Goal: Task Accomplishment & Management: Use online tool/utility

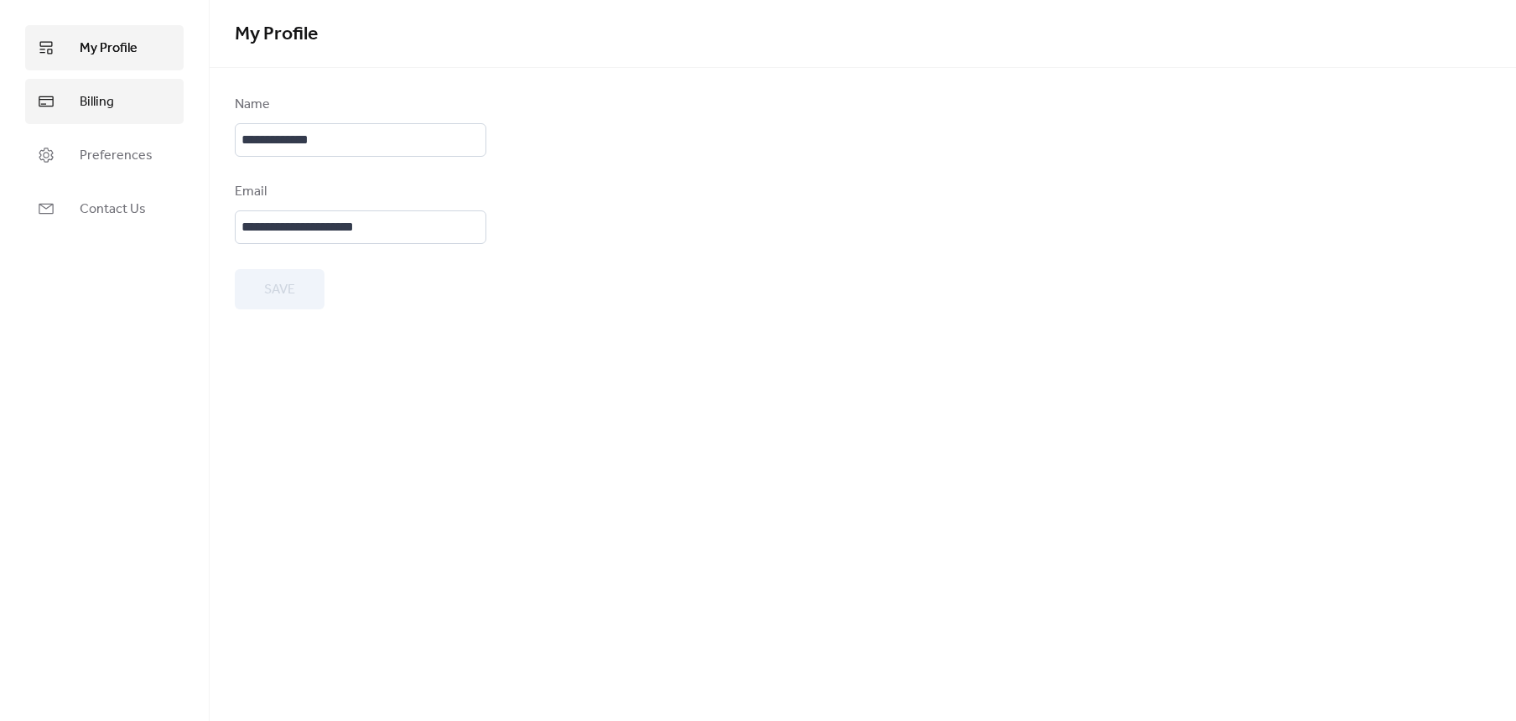
click at [127, 91] on link "Billing" at bounding box center [104, 101] width 158 height 45
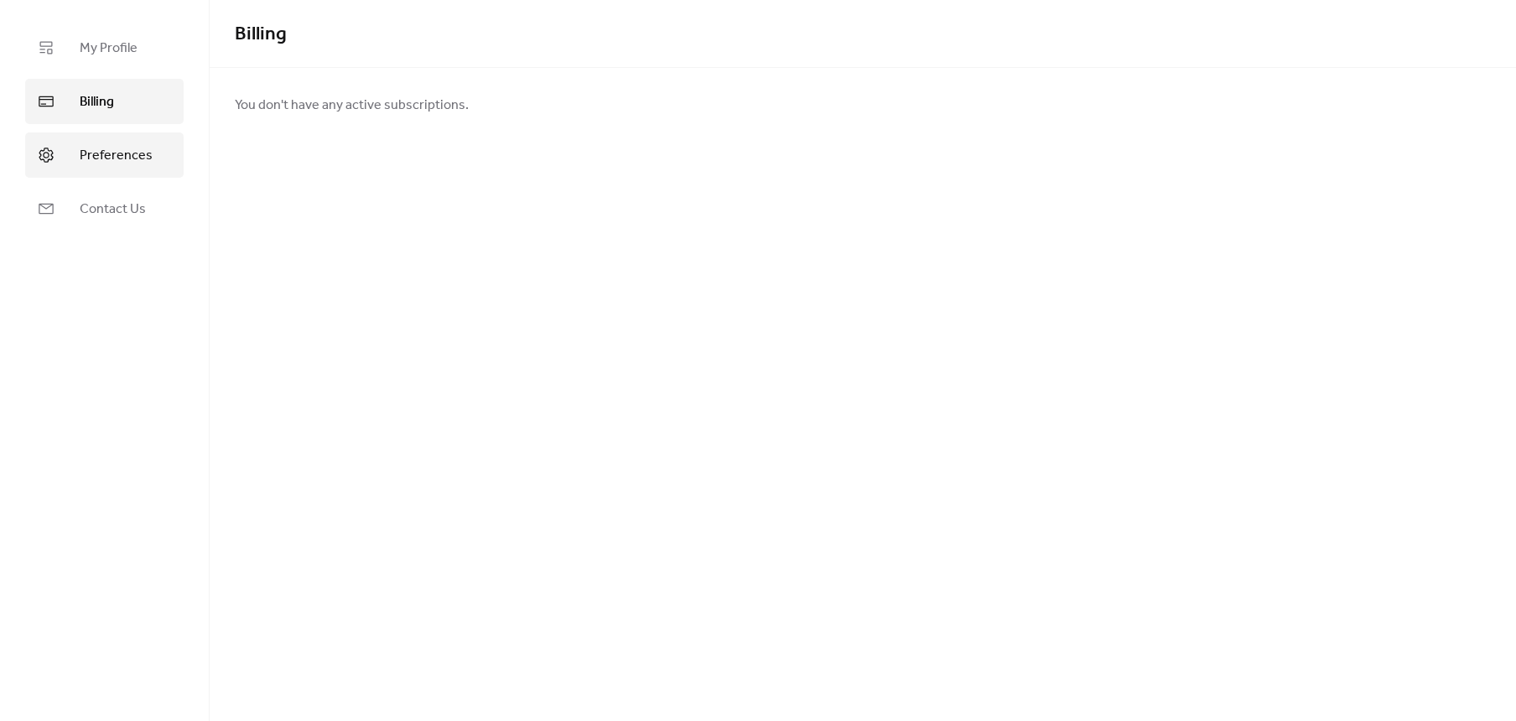
click at [125, 148] on span "Preferences" at bounding box center [116, 156] width 73 height 20
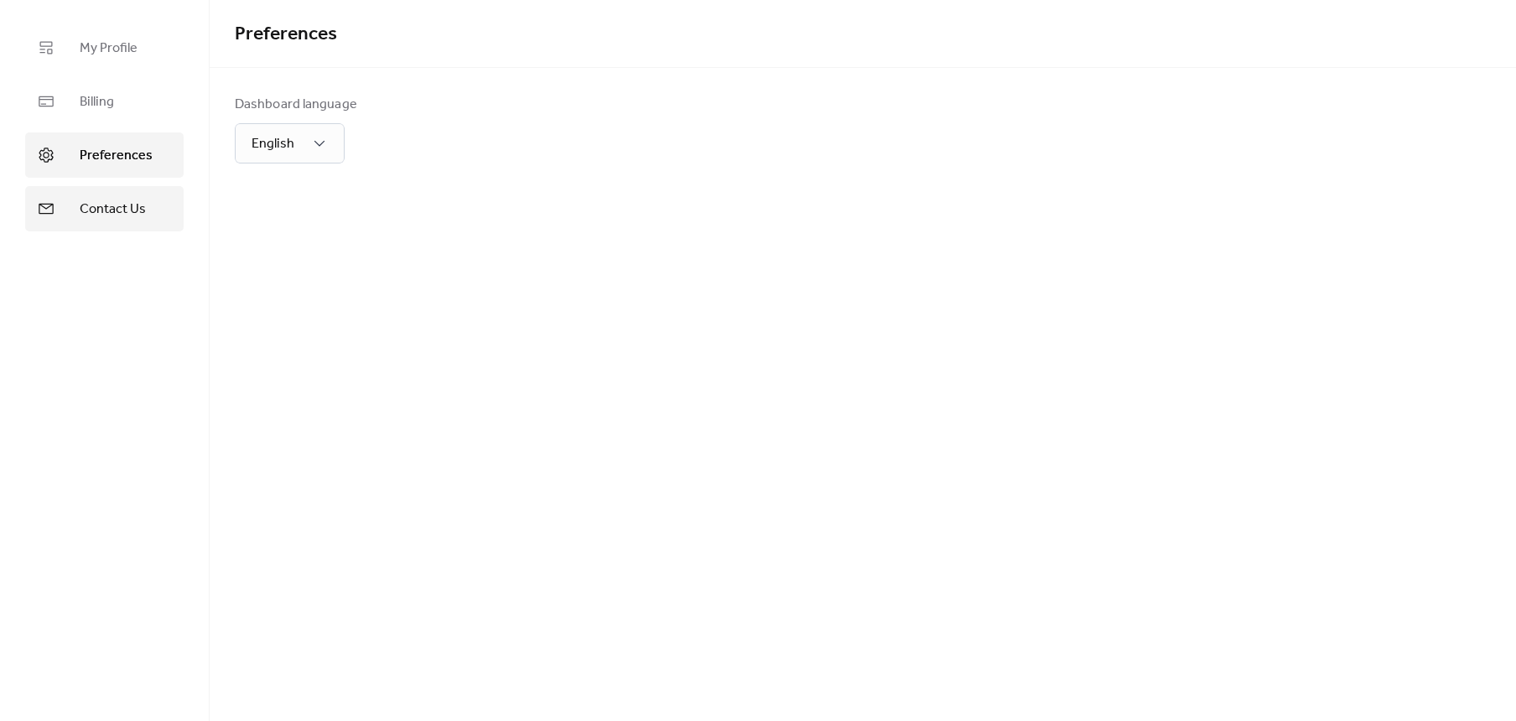
click at [122, 188] on link "Contact Us" at bounding box center [104, 208] width 158 height 45
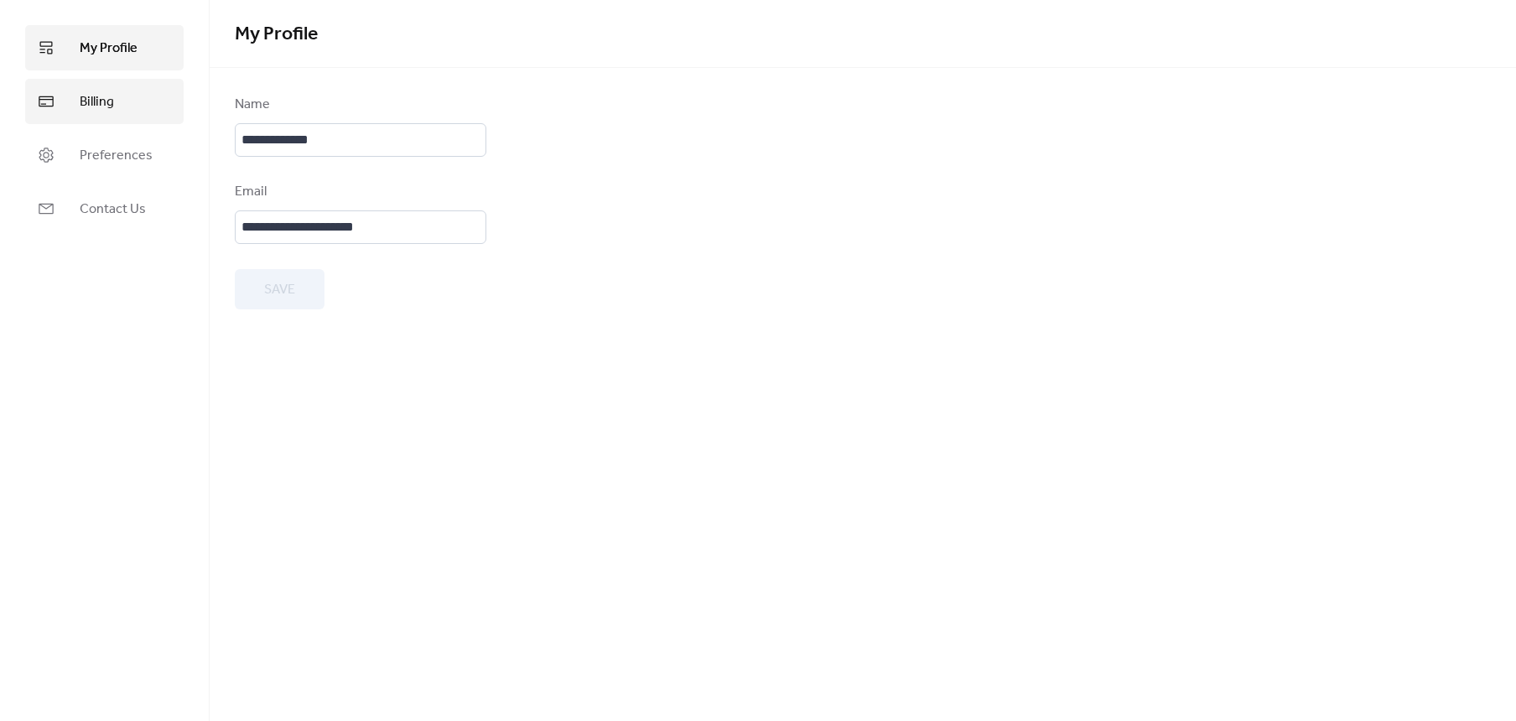
click at [148, 91] on link "Billing" at bounding box center [104, 101] width 158 height 45
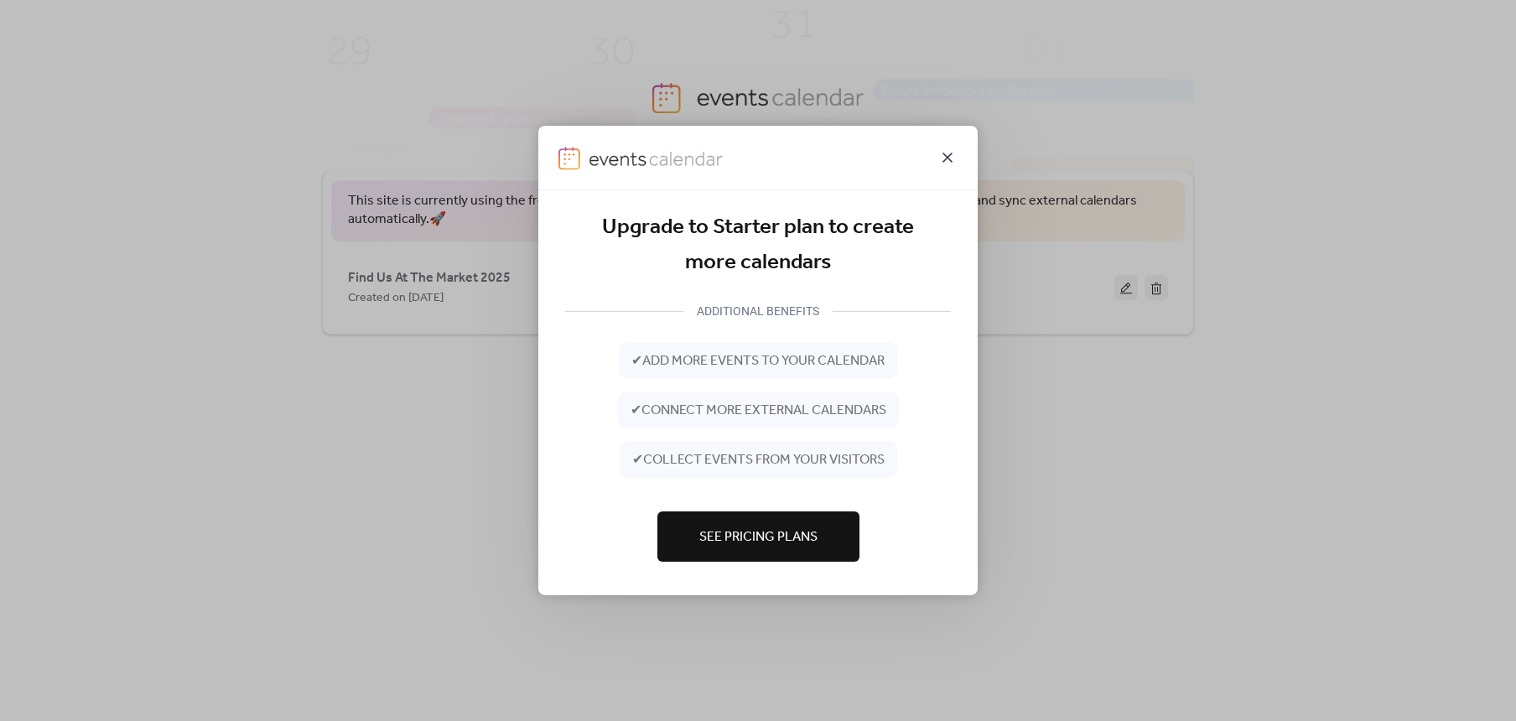
click at [946, 152] on icon at bounding box center [947, 158] width 20 height 20
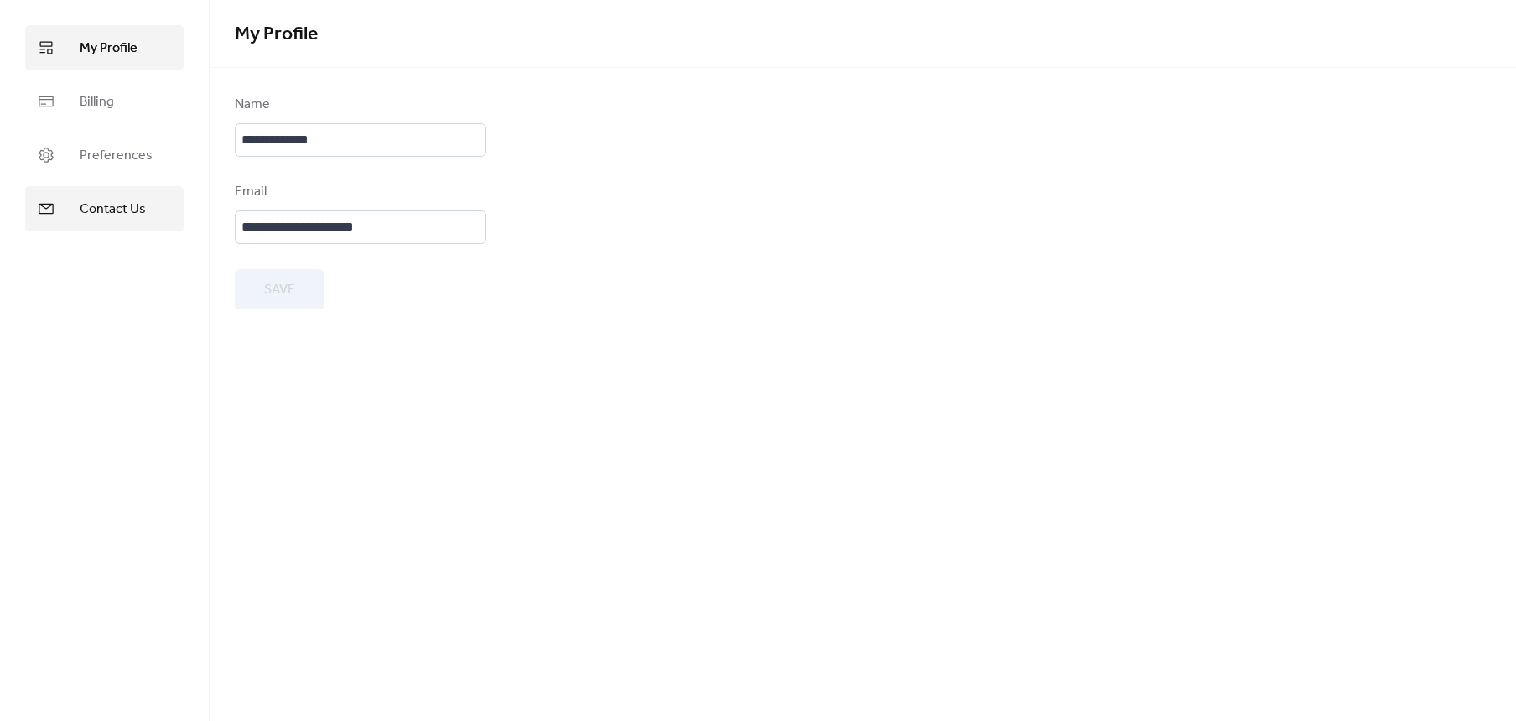
click at [128, 201] on span "Contact Us" at bounding box center [113, 210] width 66 height 20
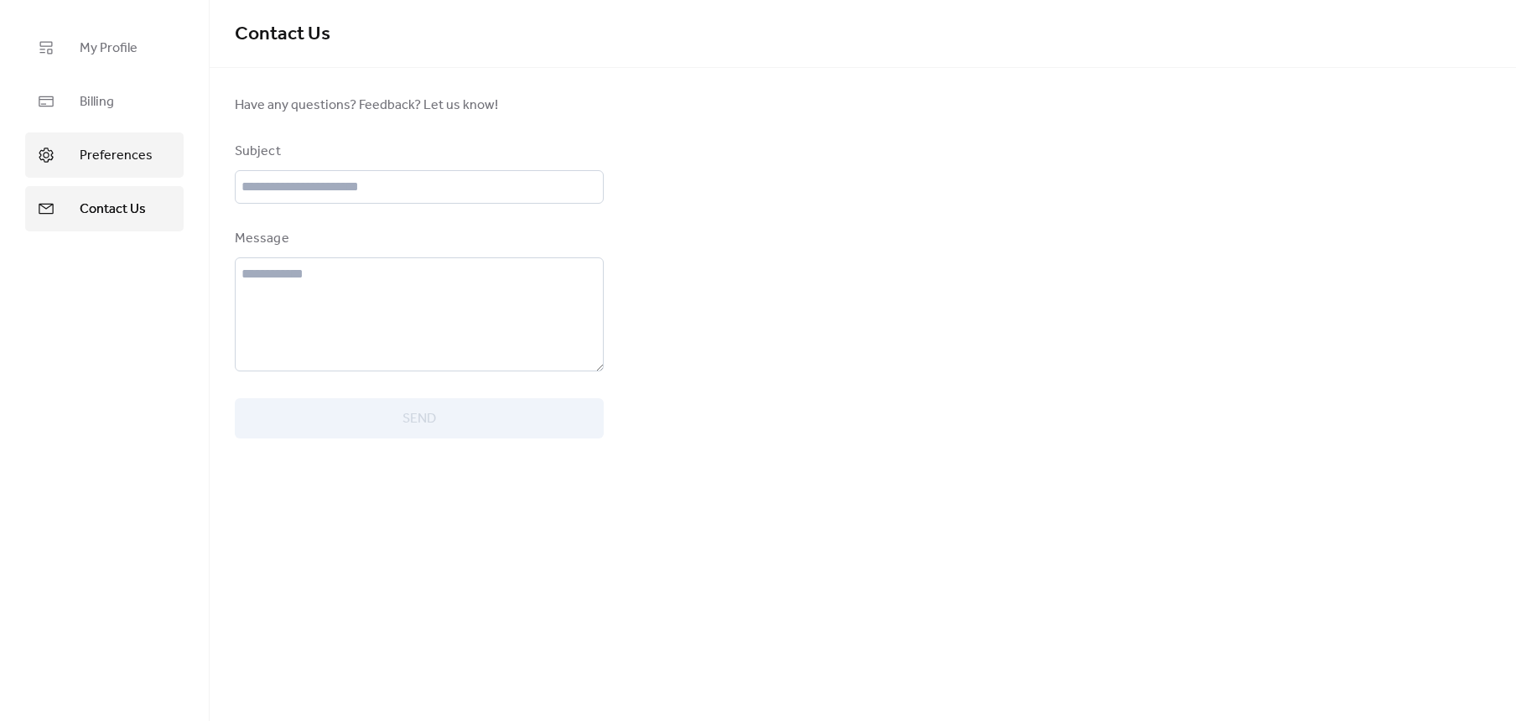
click at [119, 149] on span "Preferences" at bounding box center [116, 156] width 73 height 20
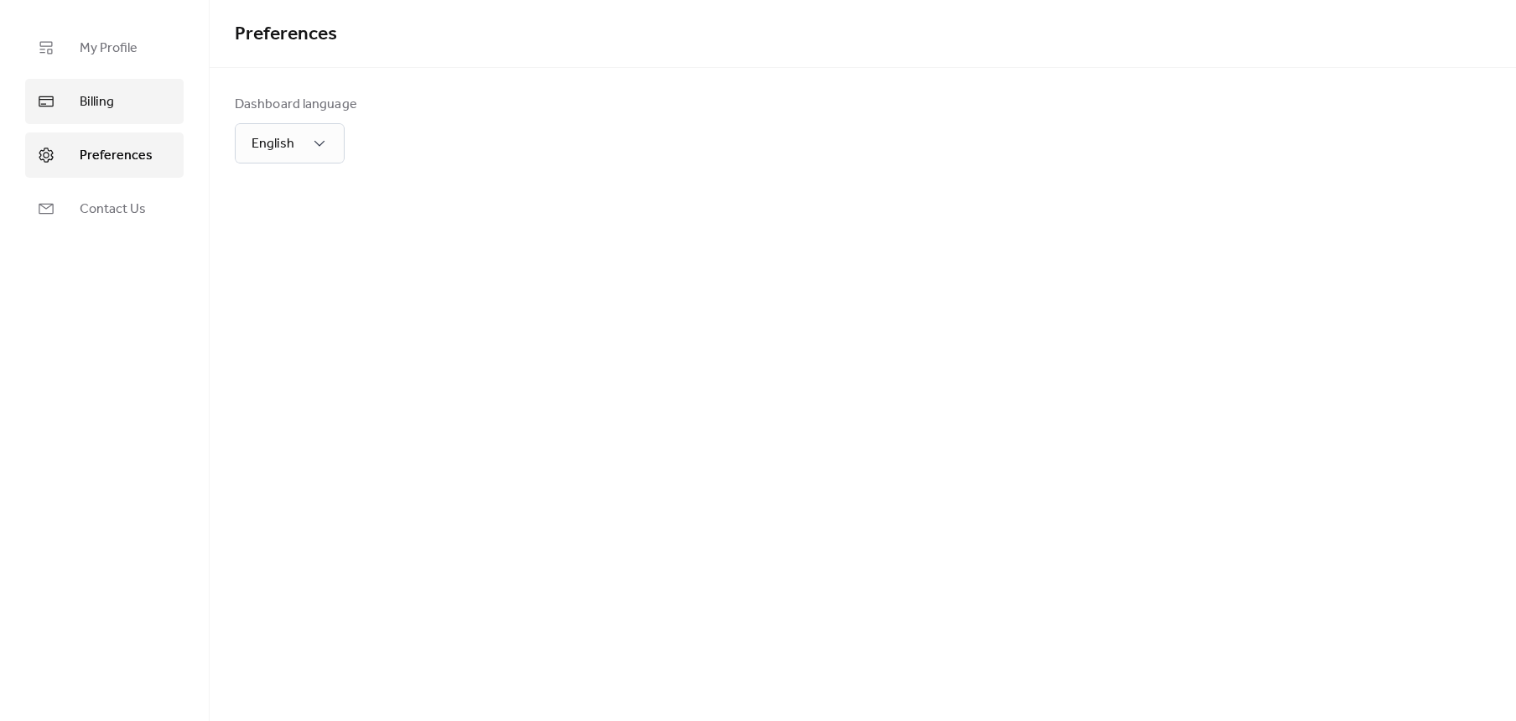
click at [98, 105] on span "Billing" at bounding box center [97, 102] width 34 height 20
click at [125, 46] on span "My Profile" at bounding box center [109, 49] width 58 height 20
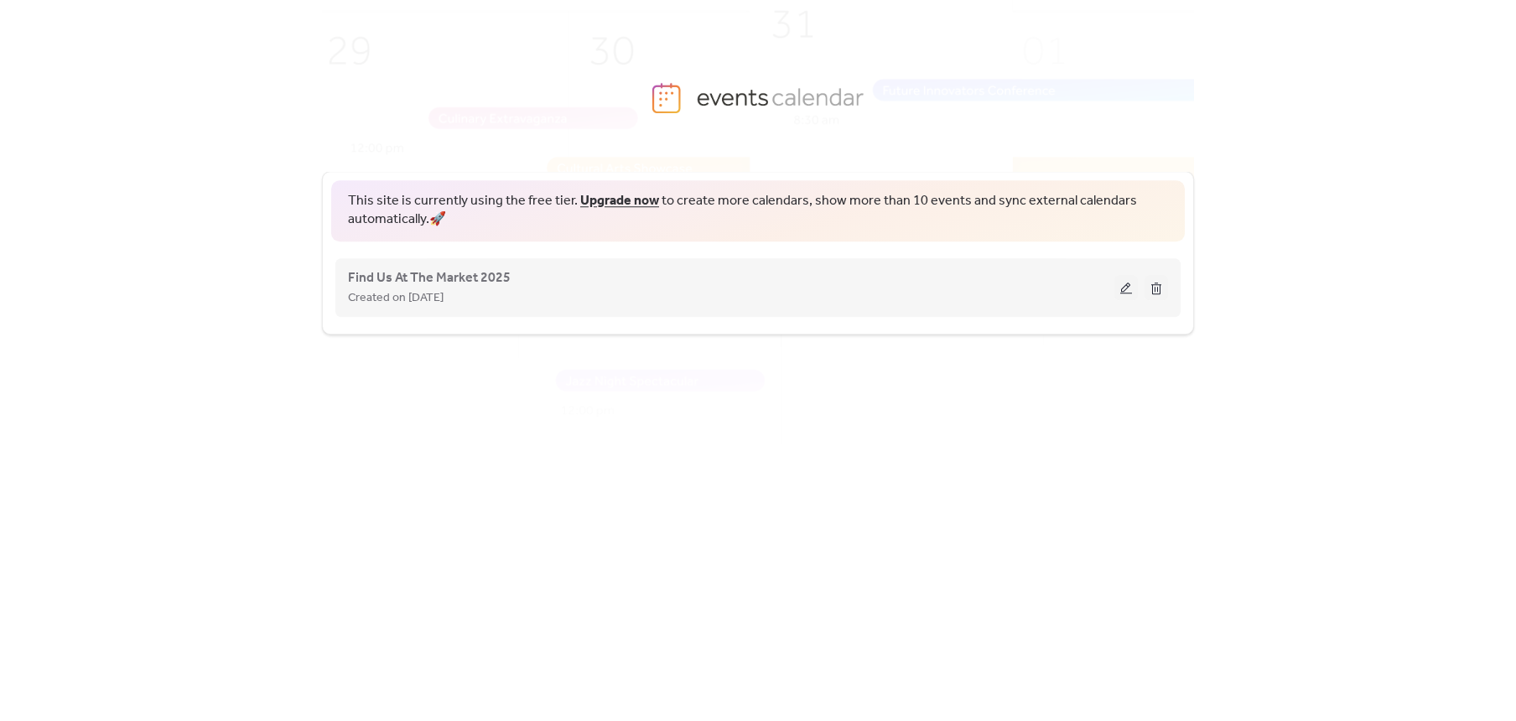
click at [1123, 288] on button at bounding box center [1125, 287] width 23 height 25
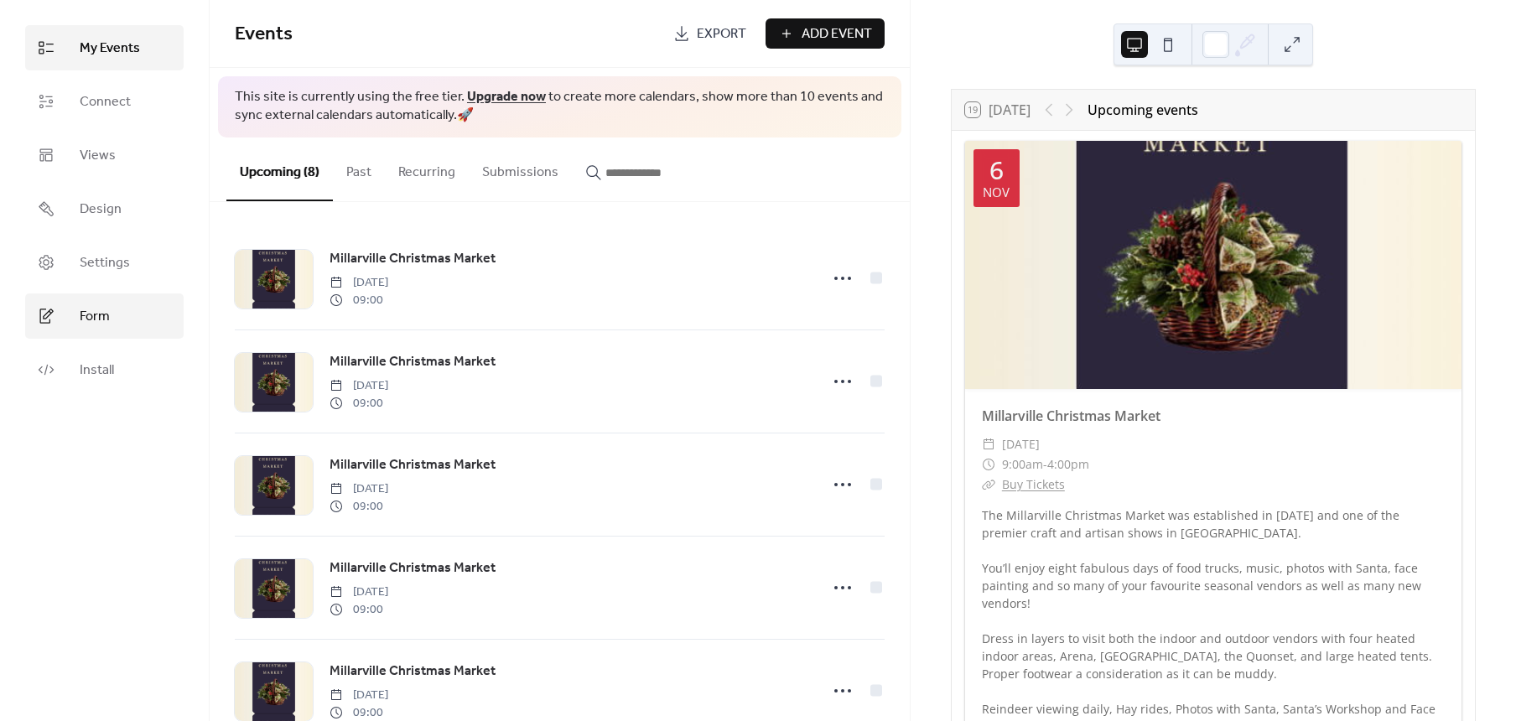
click at [105, 334] on link "Form" at bounding box center [104, 315] width 158 height 45
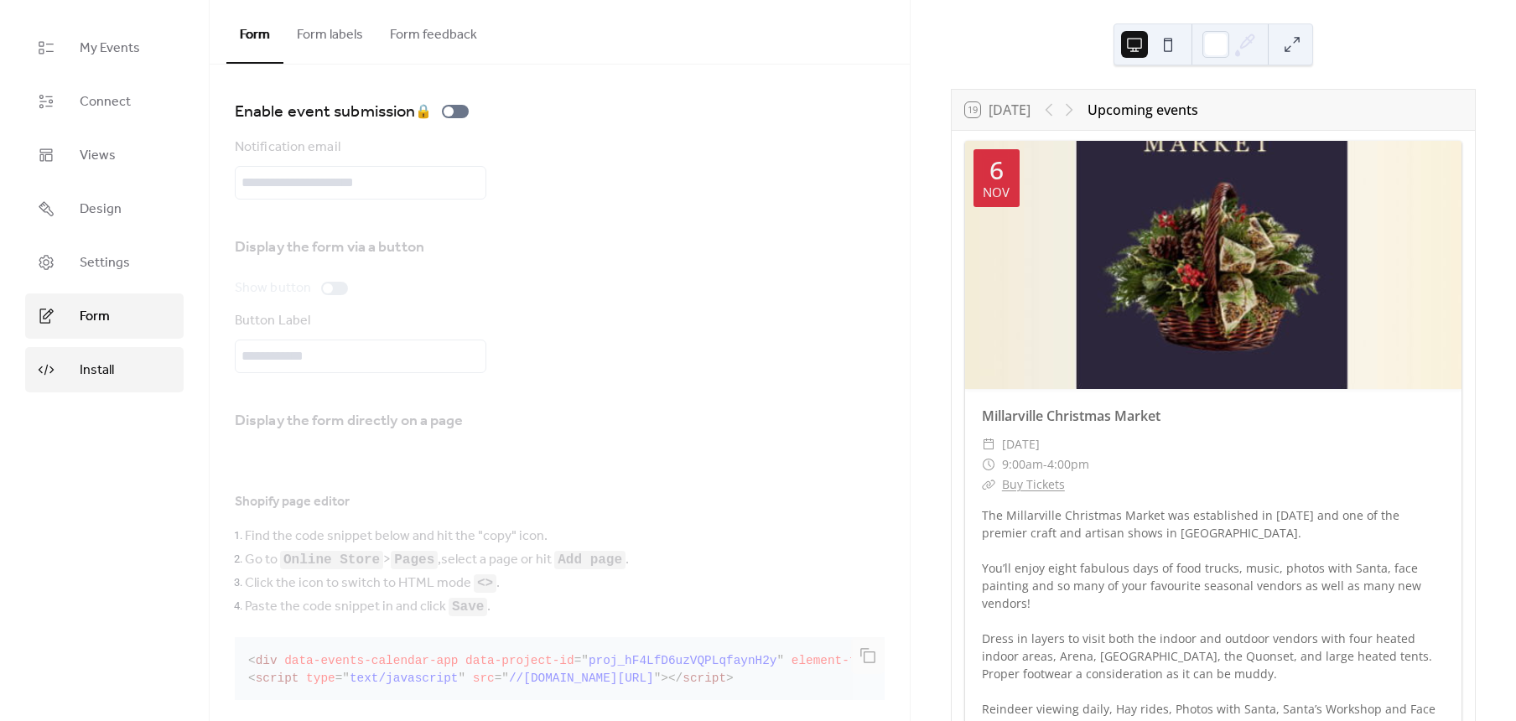
click at [103, 365] on span "Install" at bounding box center [97, 370] width 34 height 20
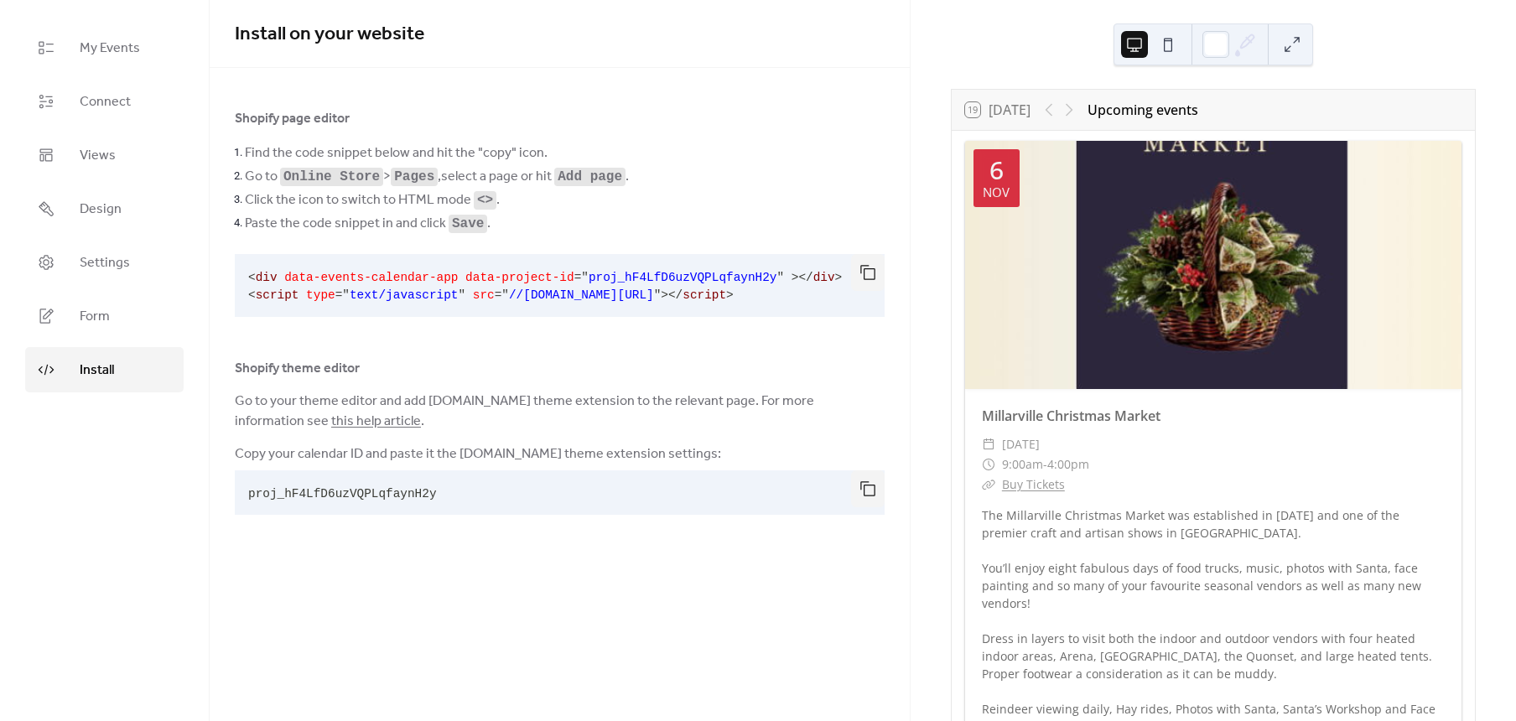
click at [495, 288] on span "=" at bounding box center [499, 294] width 8 height 13
click at [778, 302] on pre "< div data-events-calendar-app data-project-id = " proj_hF4LfD6uzVQPLqfaynH2y "…" at bounding box center [546, 285] width 623 height 63
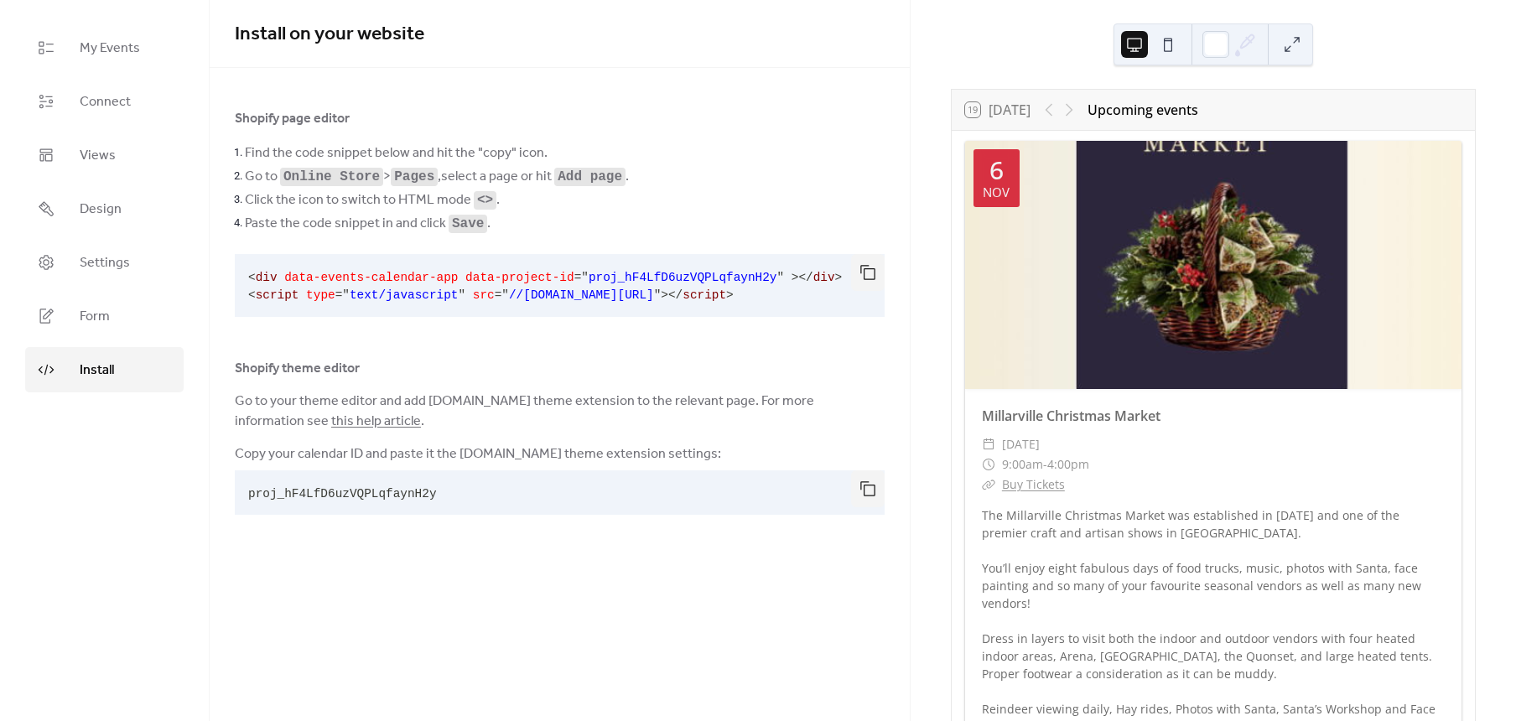
click at [480, 280] on span "data-project-id" at bounding box center [519, 277] width 109 height 13
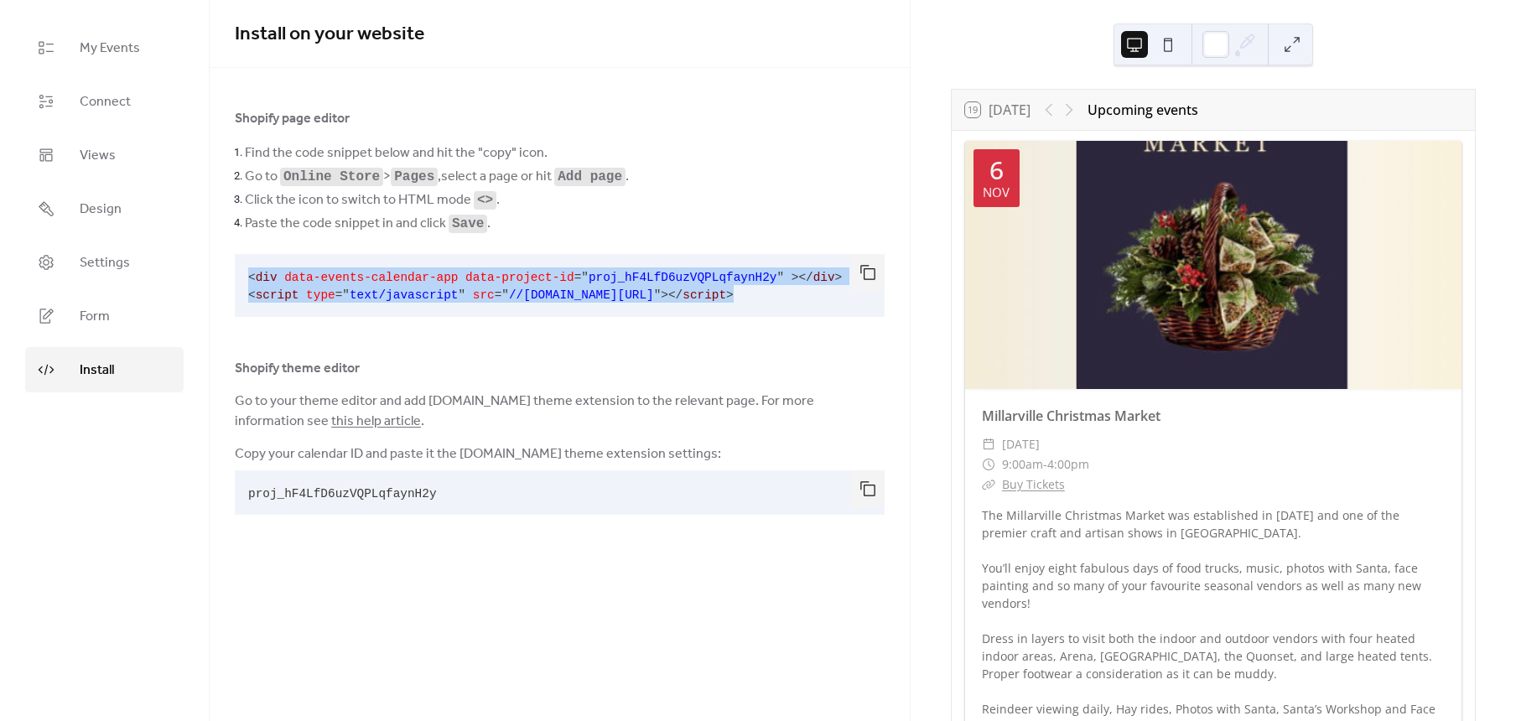
drag, startPoint x: 245, startPoint y: 272, endPoint x: 804, endPoint y: 294, distance: 559.6
click at [804, 294] on pre "< div data-events-calendar-app data-project-id = " proj_hF4LfD6uzVQPLqfaynH2y "…" at bounding box center [546, 285] width 623 height 63
copy code "< div data-events-calendar-app data-project-id = " proj_hF4LfD6uzVQPLqfaynH2y "…"
click at [331, 411] on link "this help article" at bounding box center [376, 421] width 90 height 26
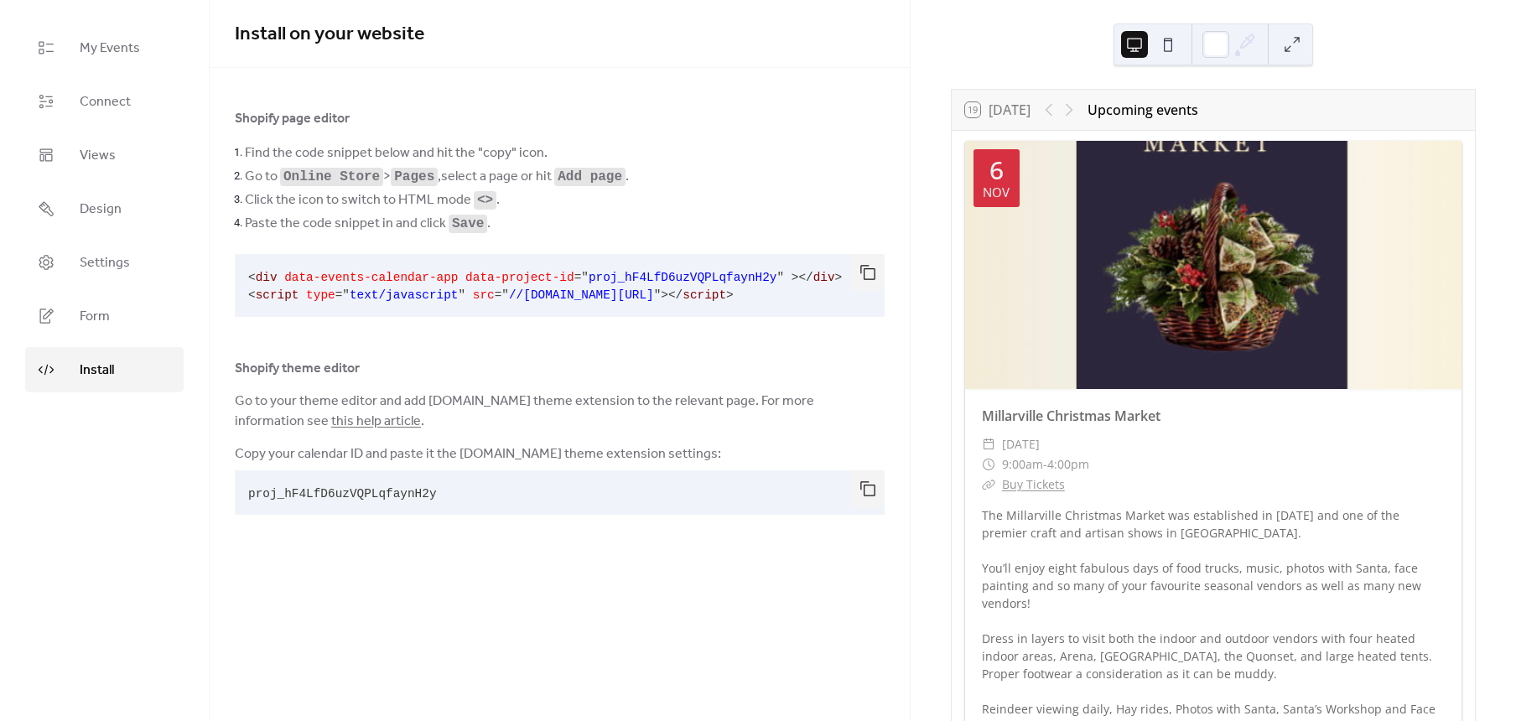
click at [370, 480] on pre "proj_hF4LfD6uzVQPLqfaynH2y" at bounding box center [546, 492] width 623 height 44
click at [872, 485] on button "button" at bounding box center [868, 488] width 34 height 37
click at [122, 329] on link "Form" at bounding box center [104, 315] width 158 height 45
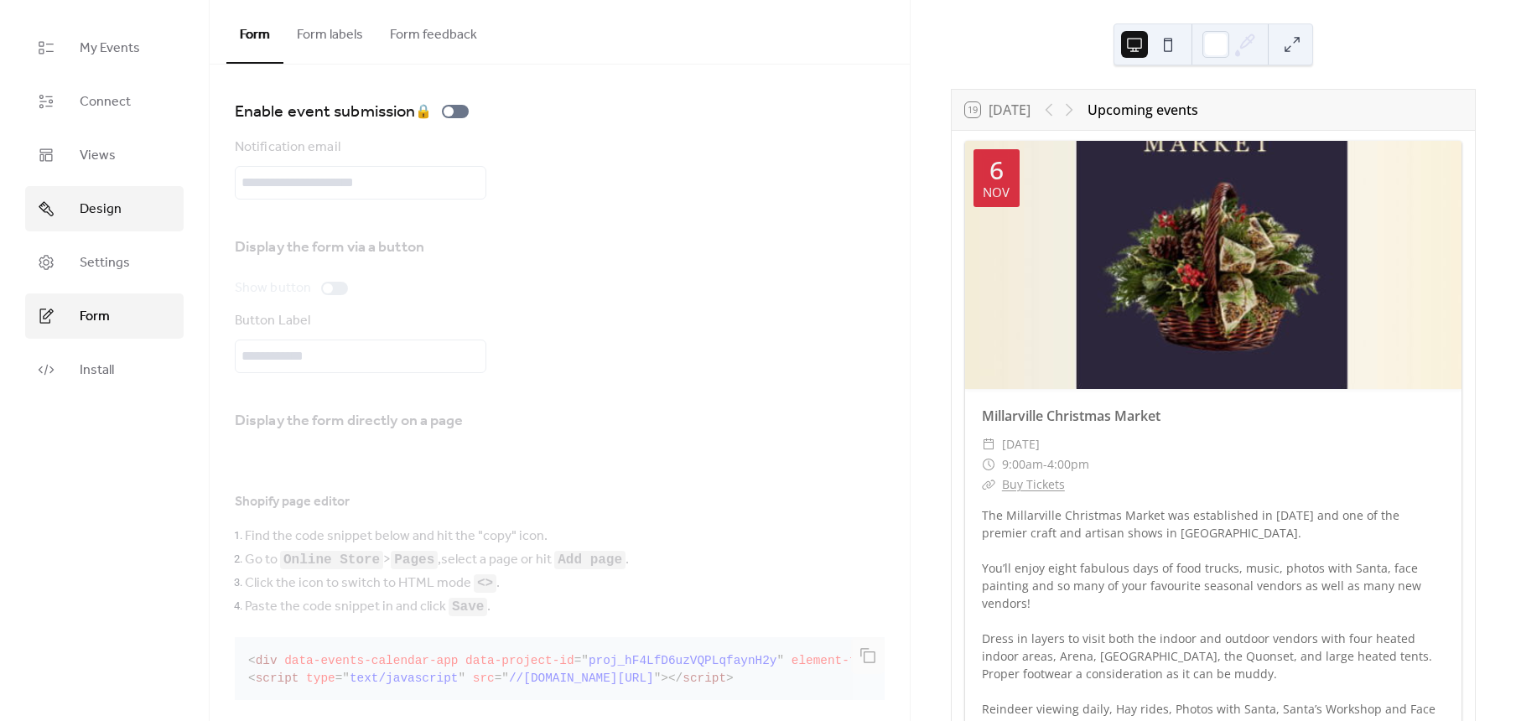
click at [132, 205] on link "Design" at bounding box center [104, 208] width 158 height 45
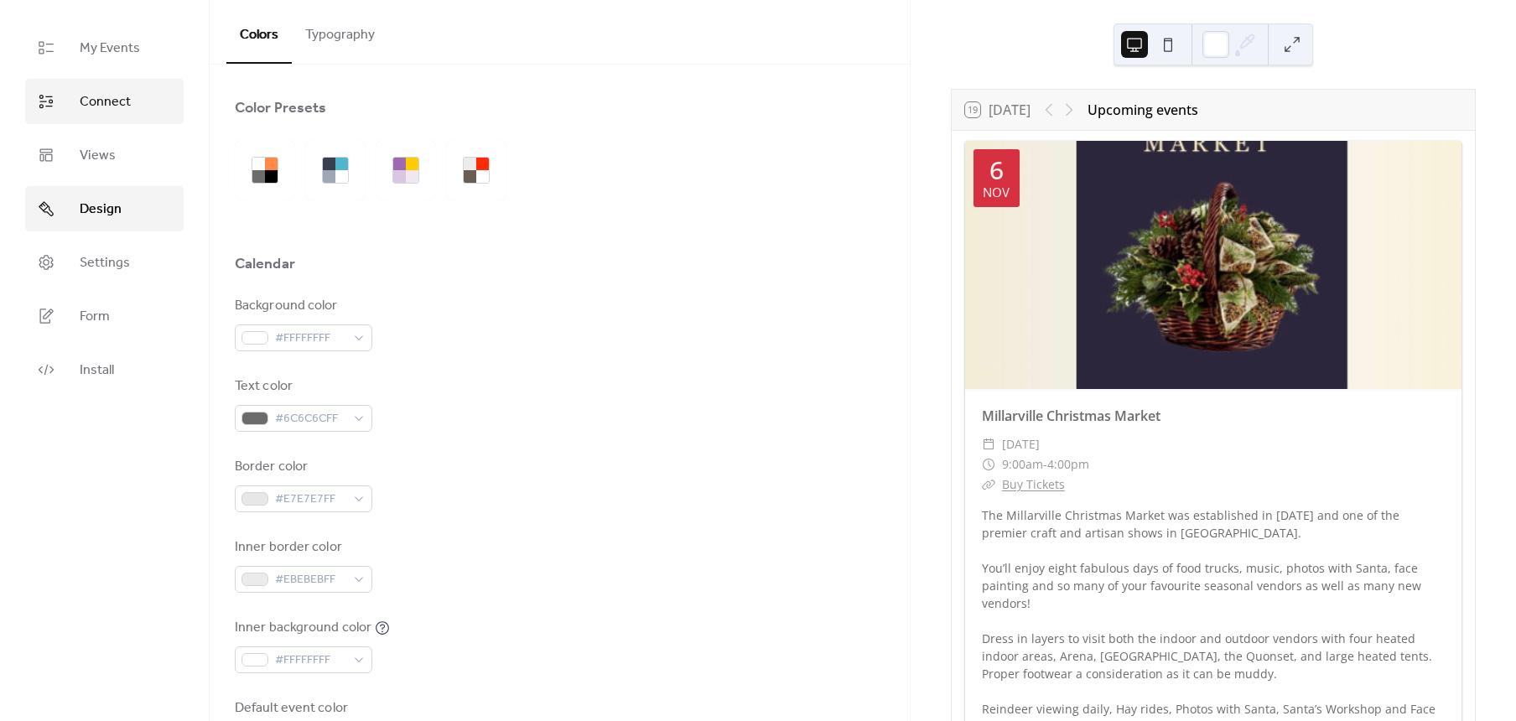
click at [115, 102] on span "Connect" at bounding box center [105, 102] width 51 height 20
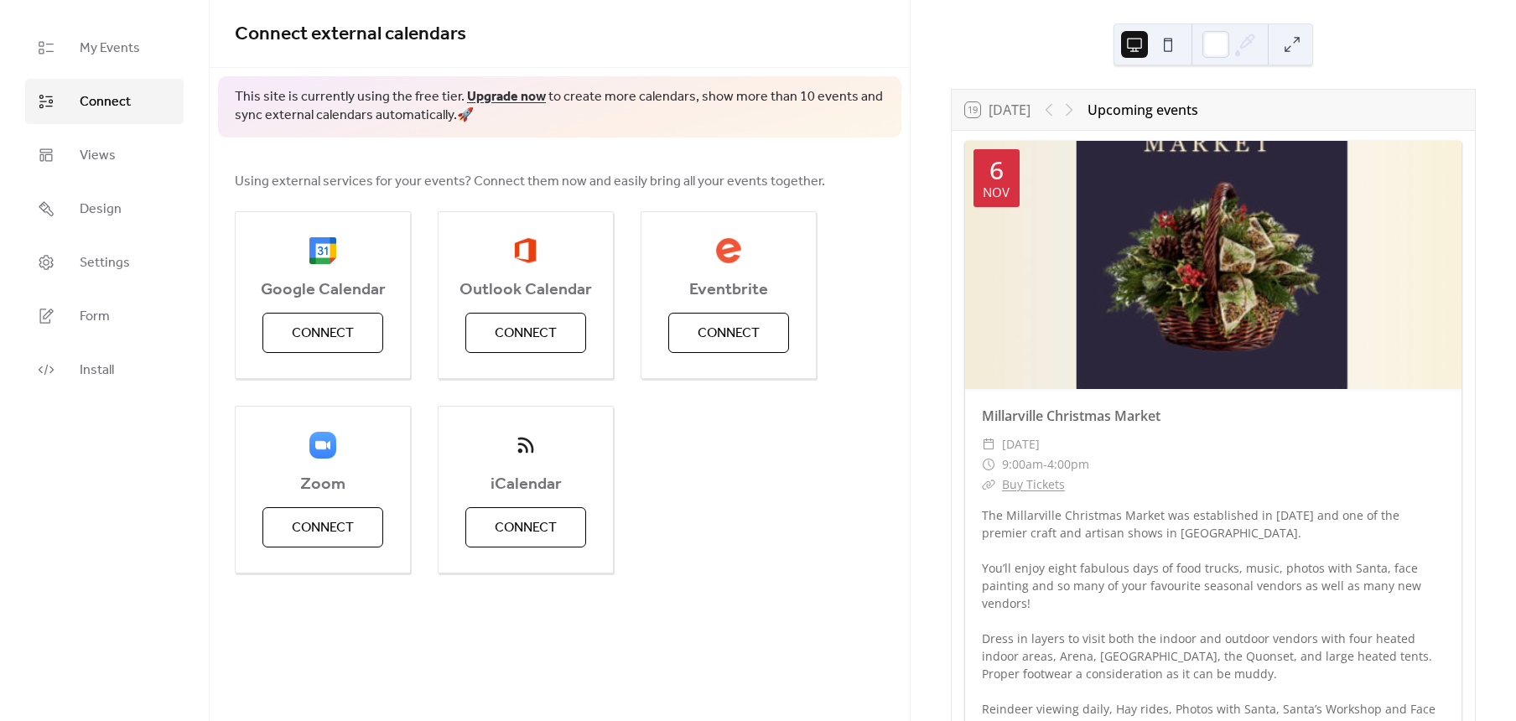
click at [112, 70] on ul "My Events Connect Views Design Settings Form Install" at bounding box center [104, 208] width 158 height 367
click at [111, 47] on span "My Events" at bounding box center [110, 49] width 60 height 20
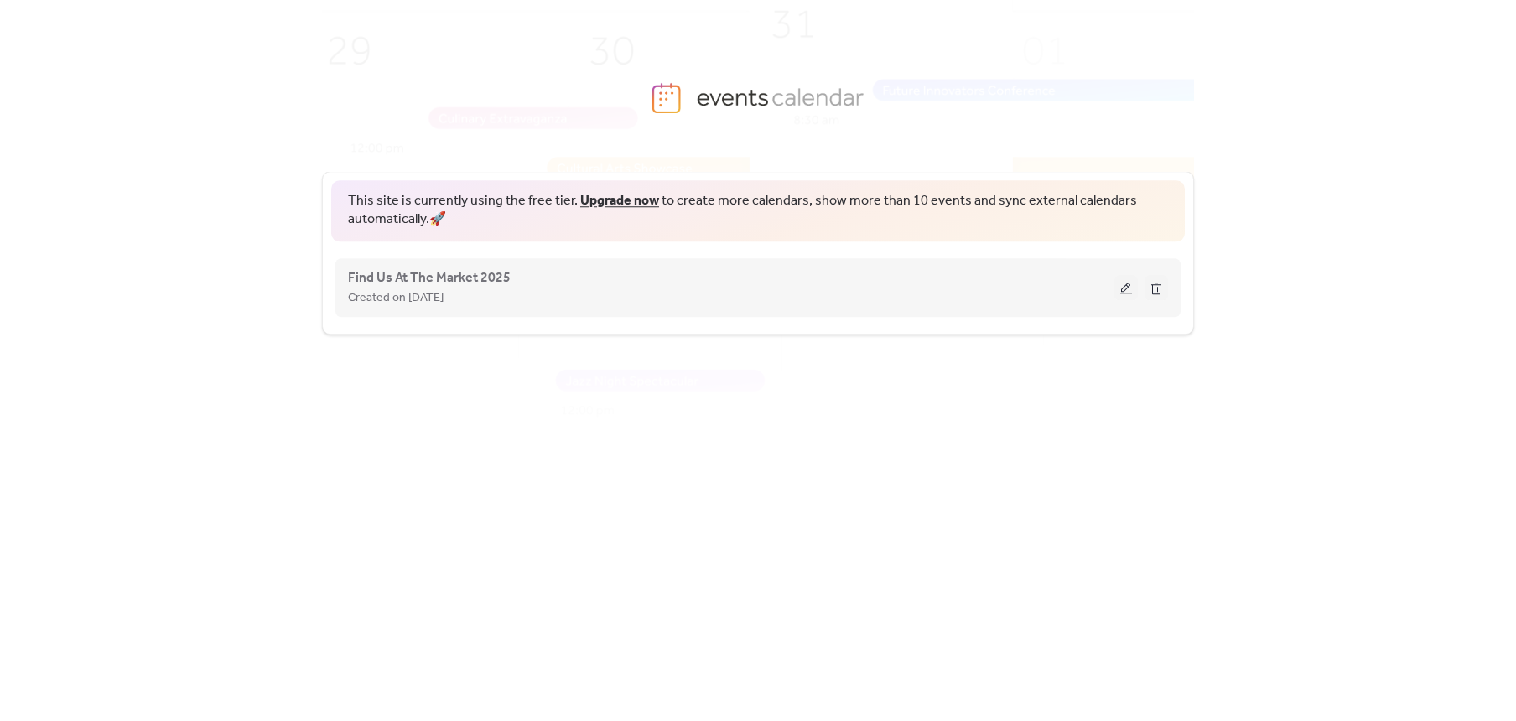
click at [1123, 292] on button at bounding box center [1125, 287] width 23 height 25
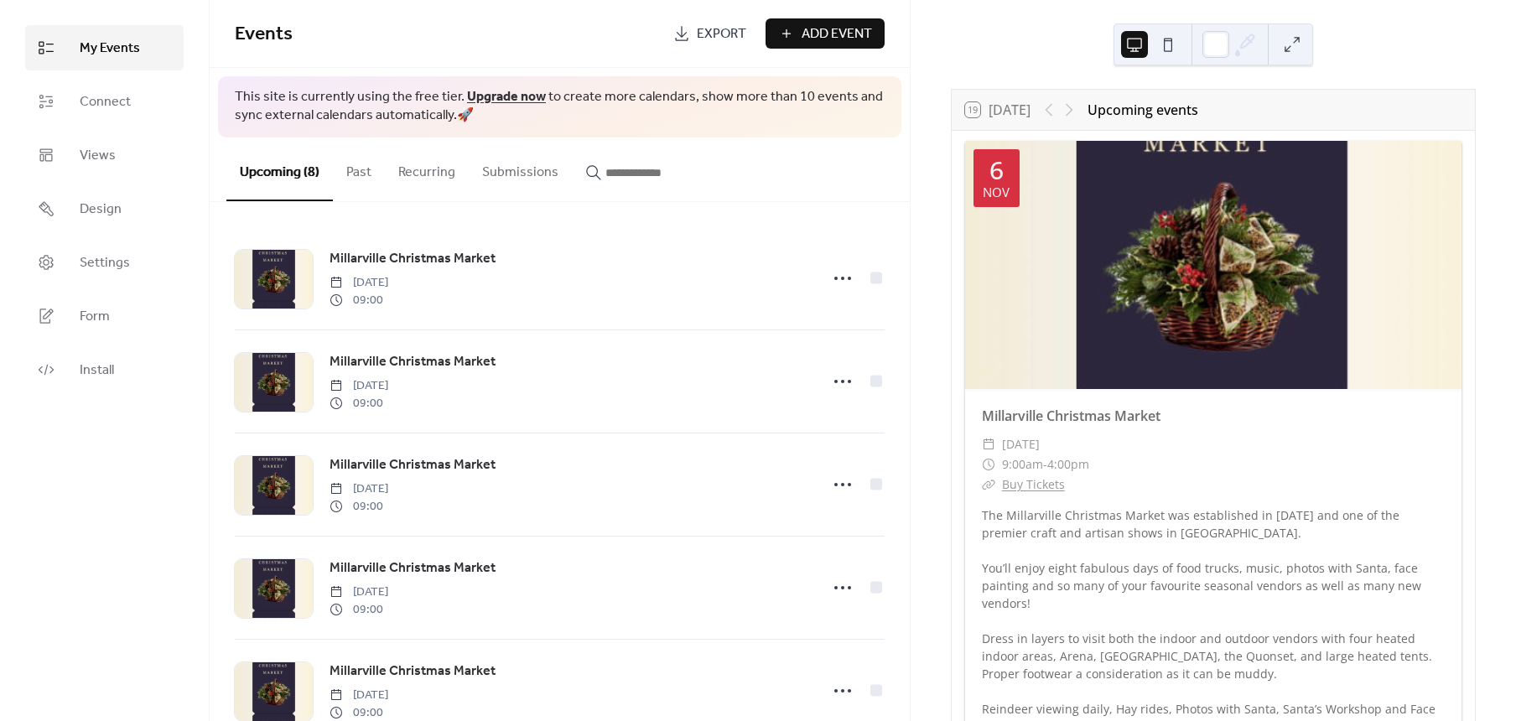
click at [358, 174] on button "Past" at bounding box center [359, 168] width 52 height 62
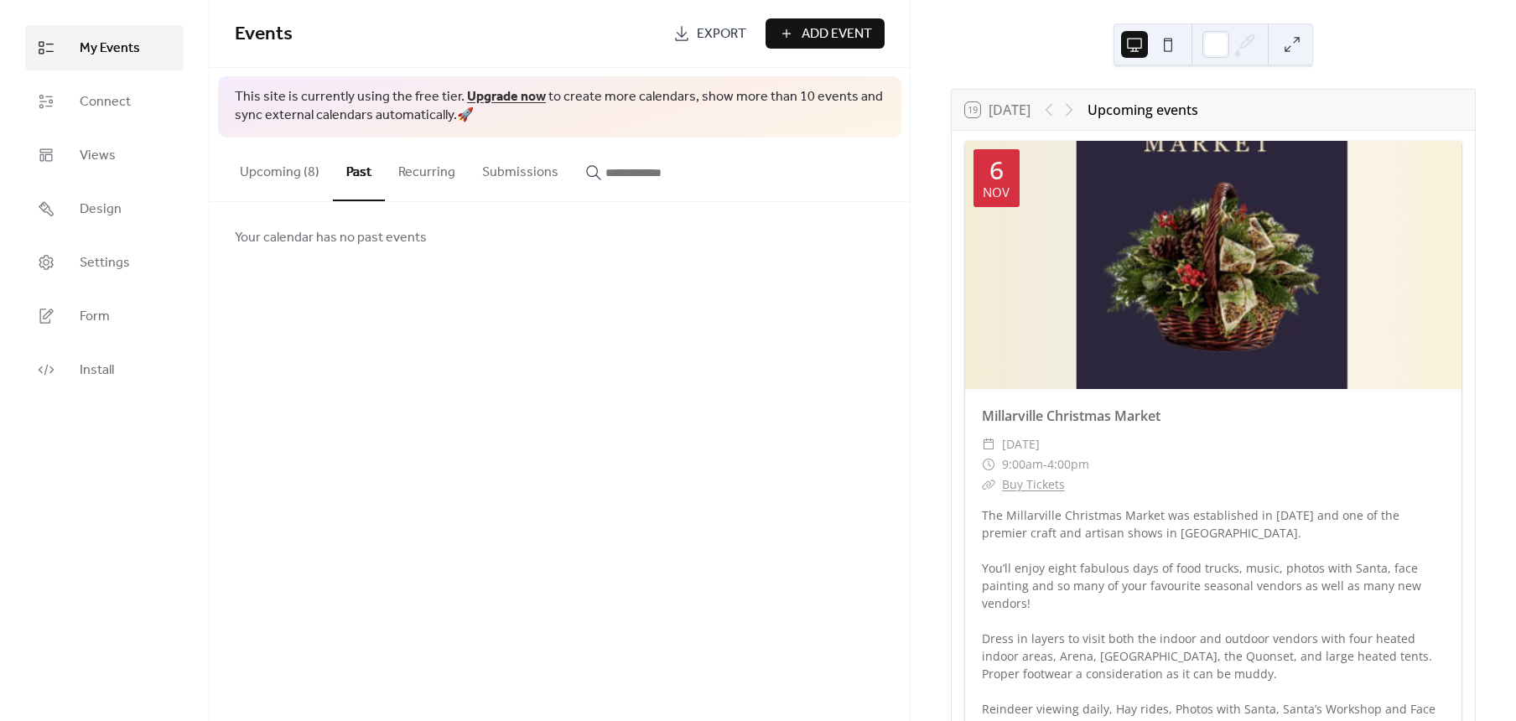
click at [417, 173] on button "Recurring" at bounding box center [427, 168] width 84 height 62
click at [514, 159] on button "Submissions" at bounding box center [520, 168] width 103 height 62
click at [149, 113] on link "Connect" at bounding box center [104, 101] width 158 height 45
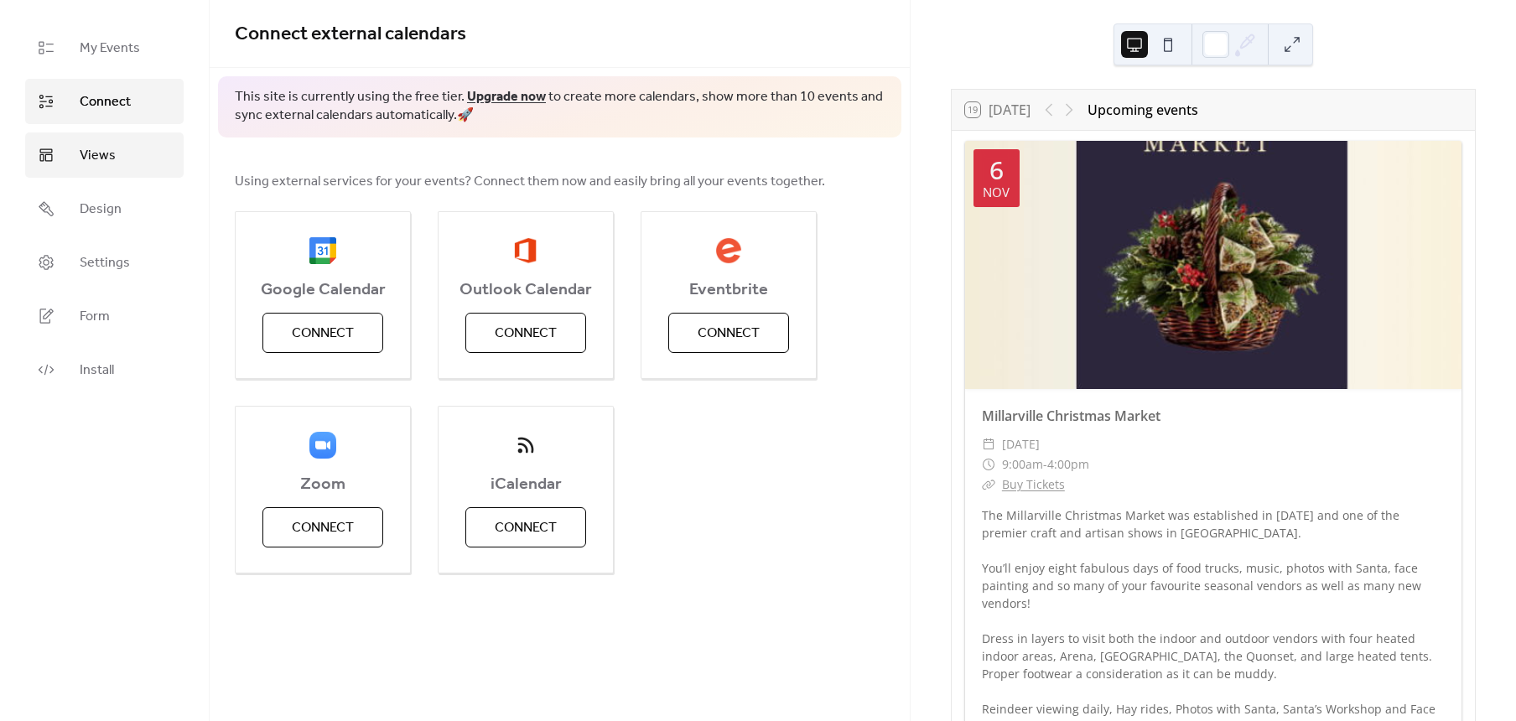
click at [132, 147] on link "Views" at bounding box center [104, 154] width 158 height 45
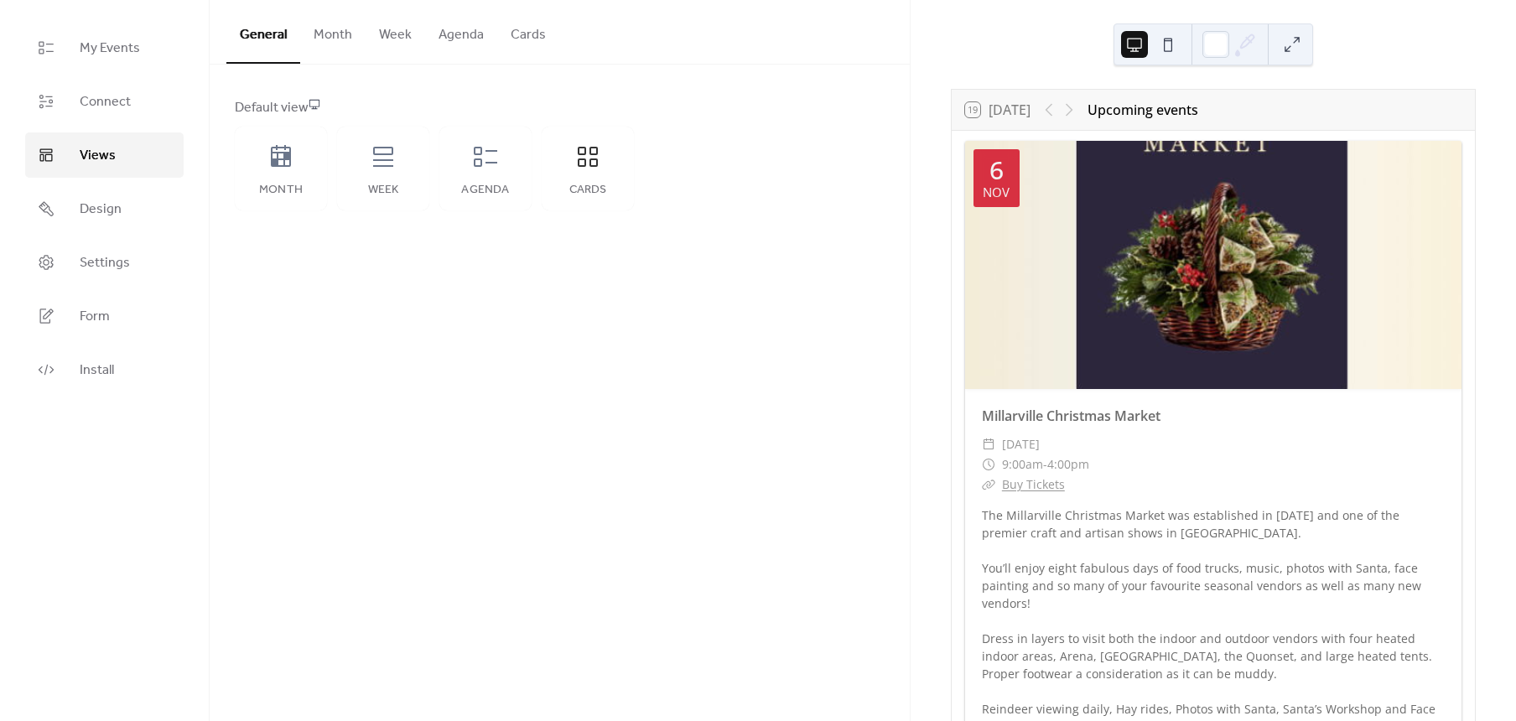
click at [365, 13] on button "Week" at bounding box center [395, 31] width 60 height 62
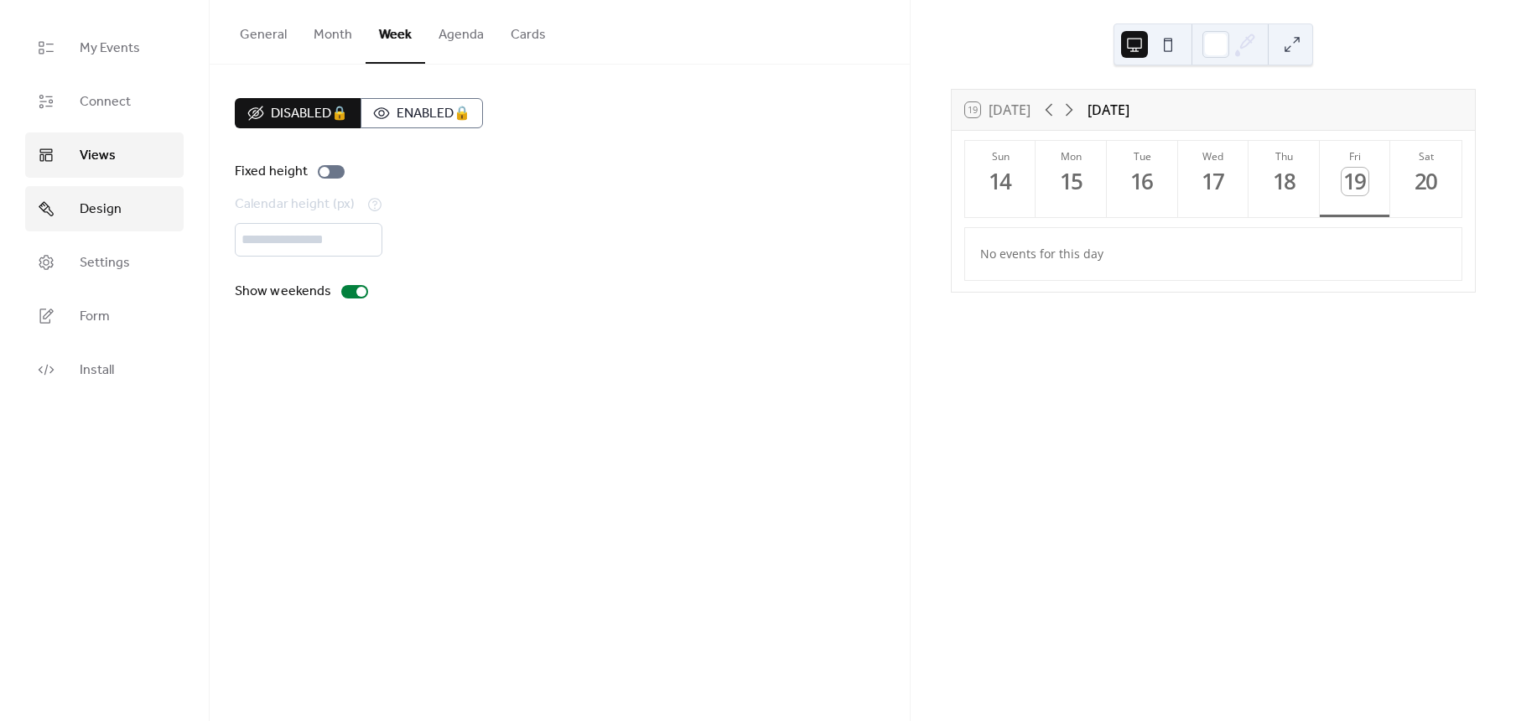
click at [165, 198] on link "Design" at bounding box center [104, 208] width 158 height 45
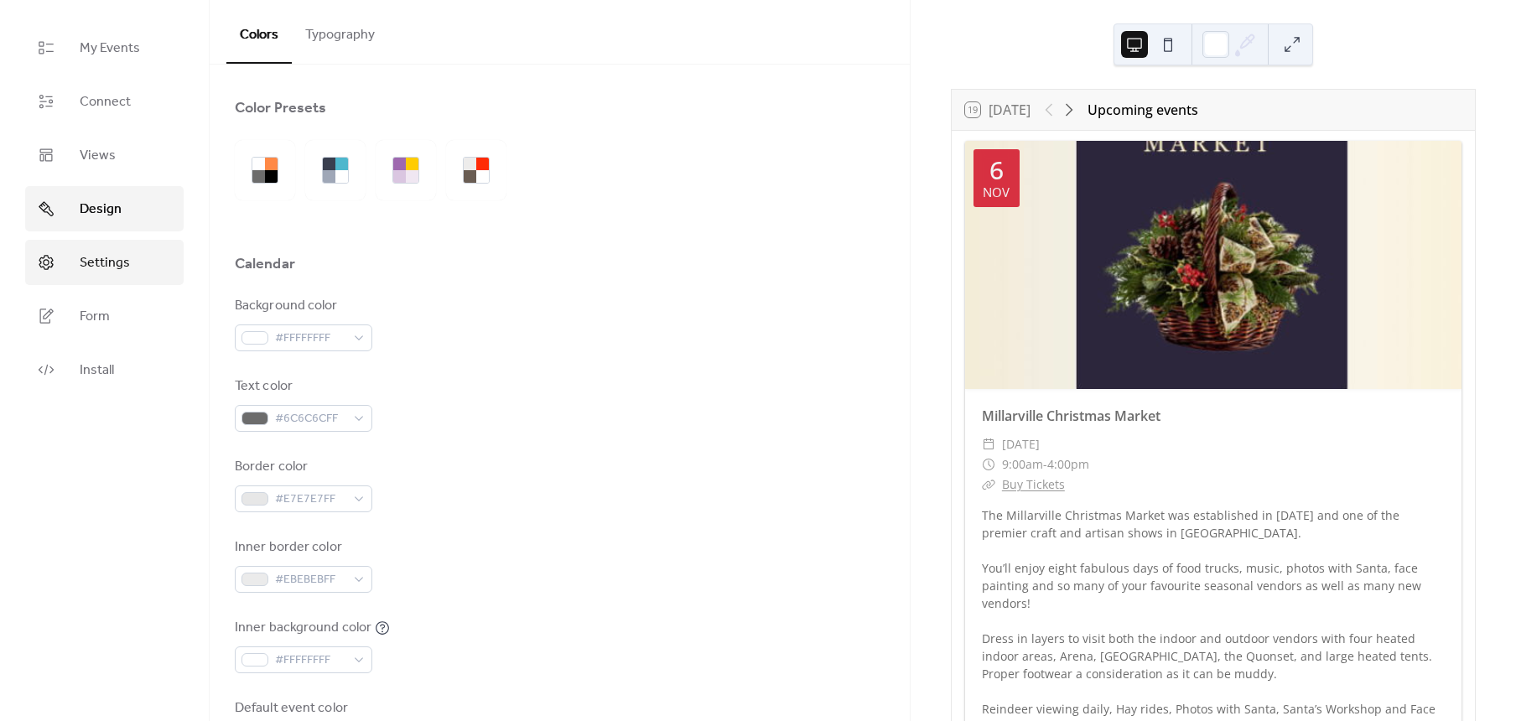
click at [99, 272] on span "Settings" at bounding box center [105, 263] width 50 height 20
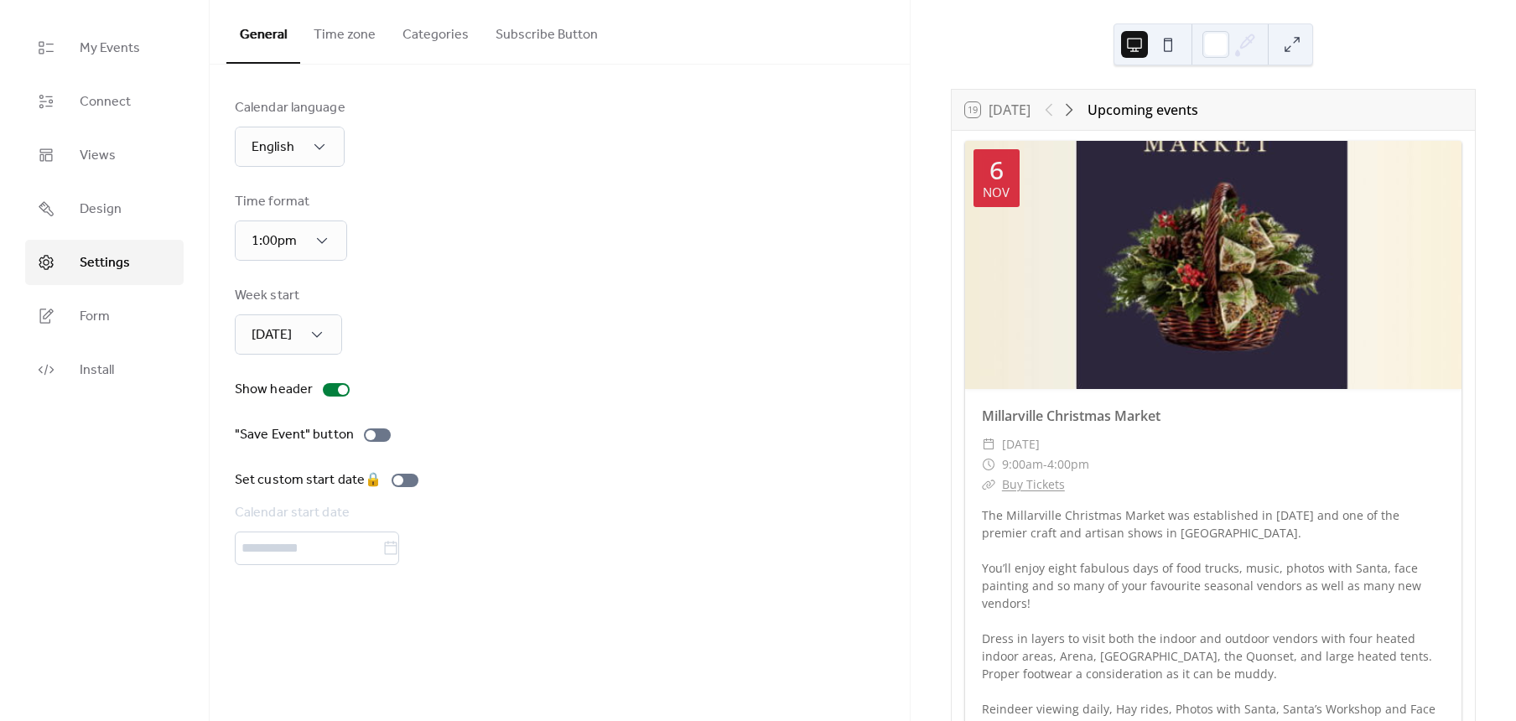
click at [328, 31] on button "Time zone" at bounding box center [344, 31] width 89 height 62
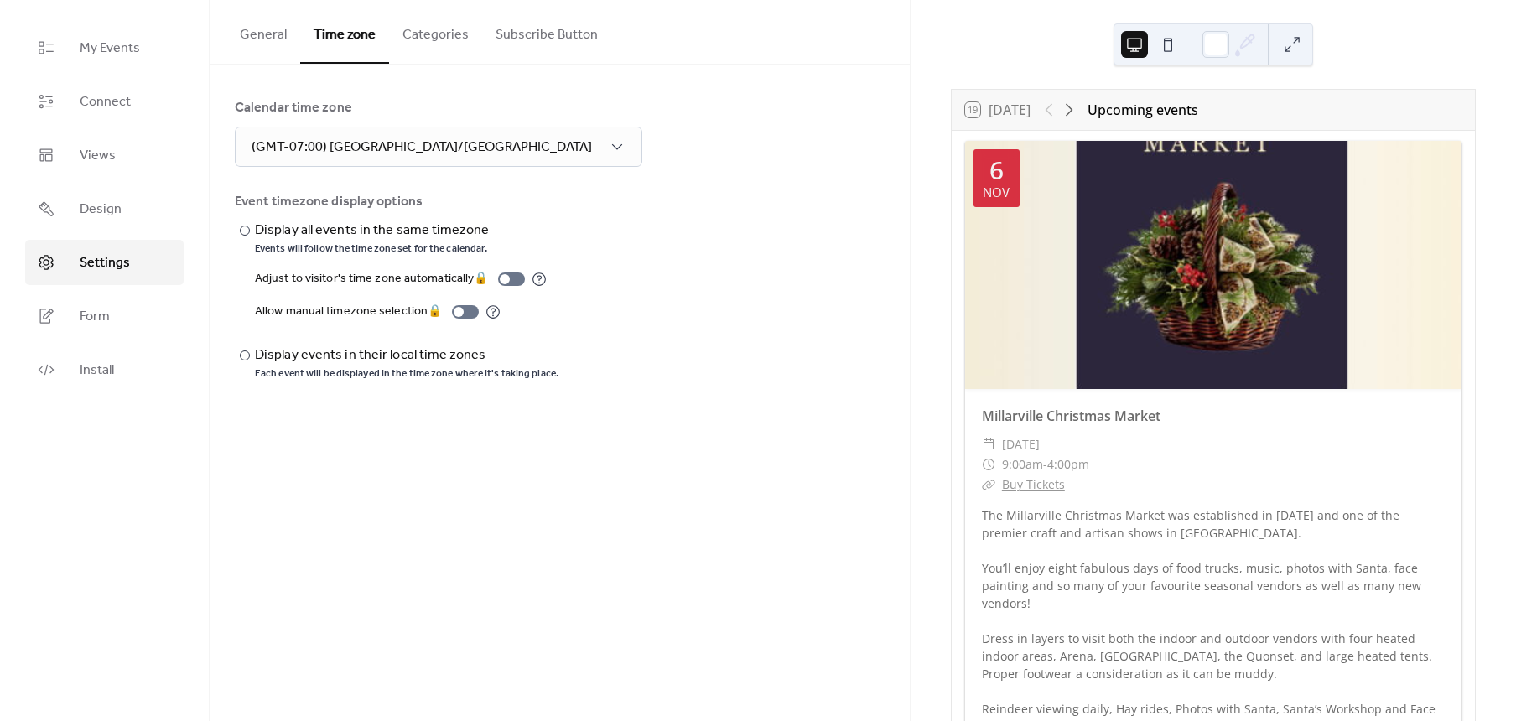
click at [428, 30] on button "Categories" at bounding box center [435, 31] width 93 height 62
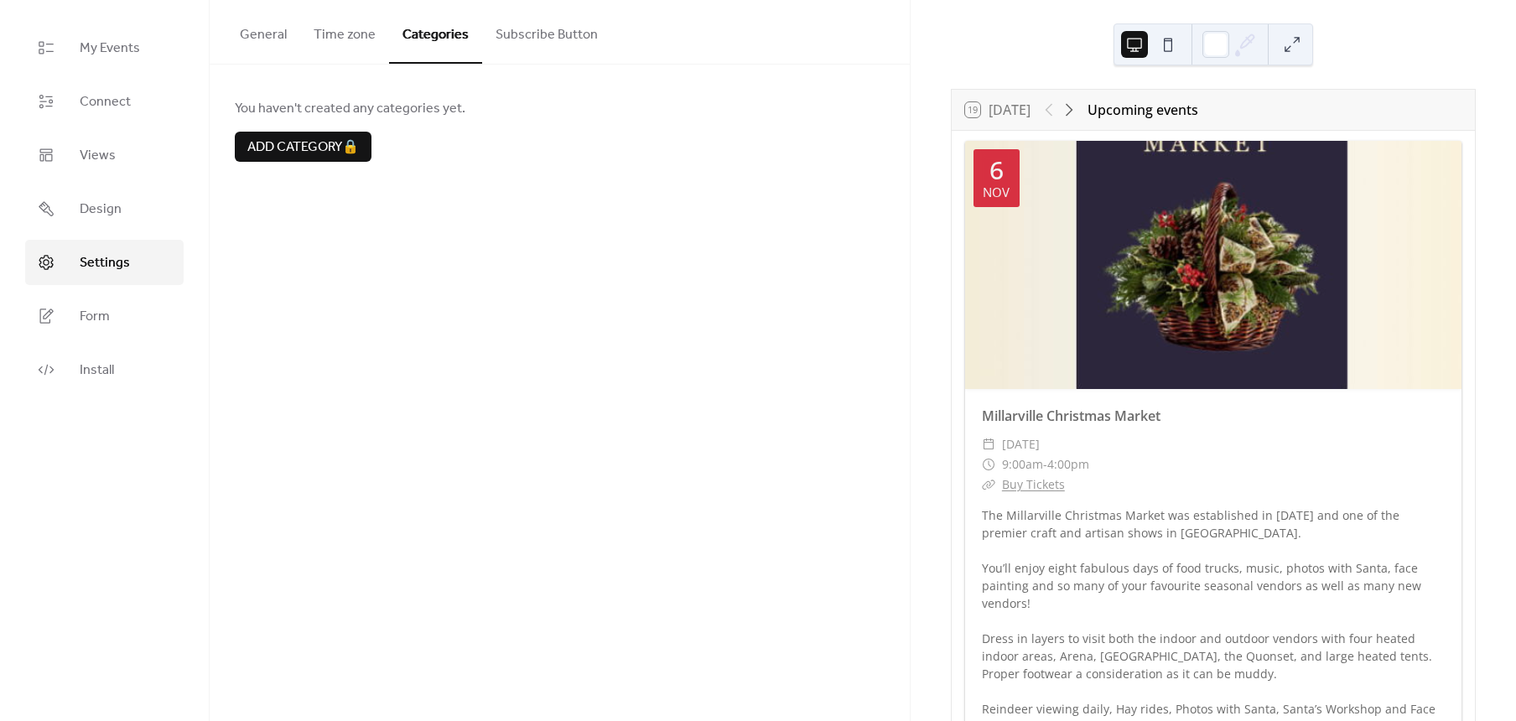
click at [557, 21] on button "Subscribe Button" at bounding box center [546, 31] width 129 height 62
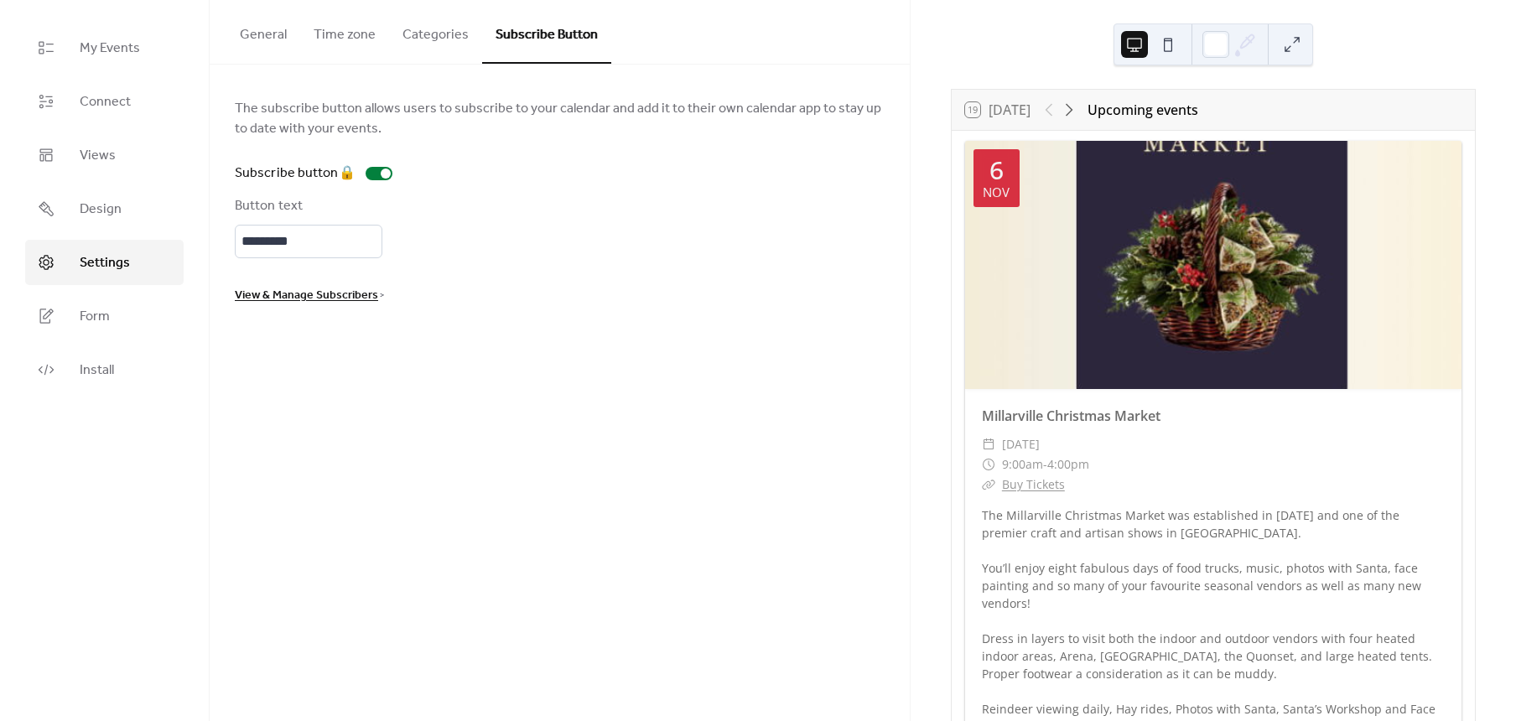
click at [269, 39] on button "General" at bounding box center [263, 31] width 74 height 62
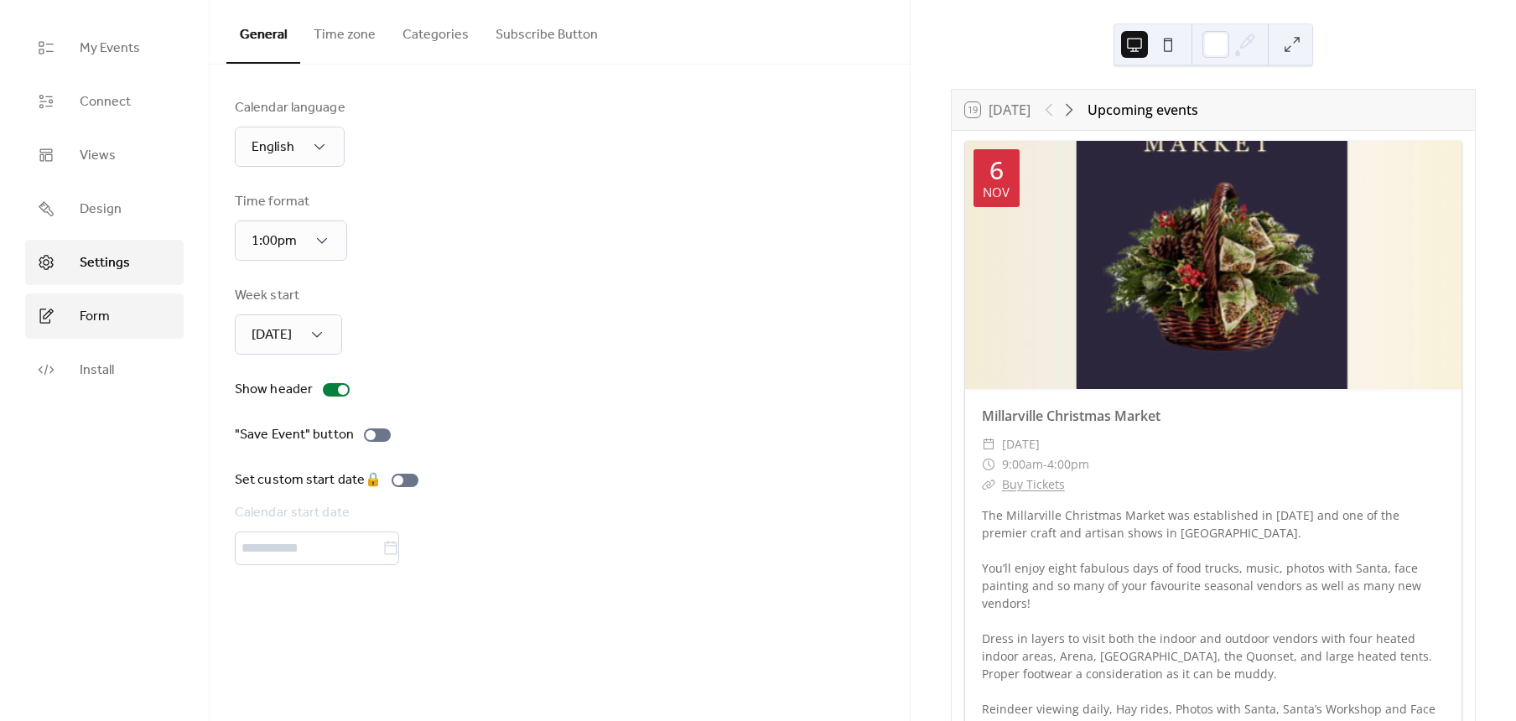
click at [114, 316] on link "Form" at bounding box center [104, 315] width 158 height 45
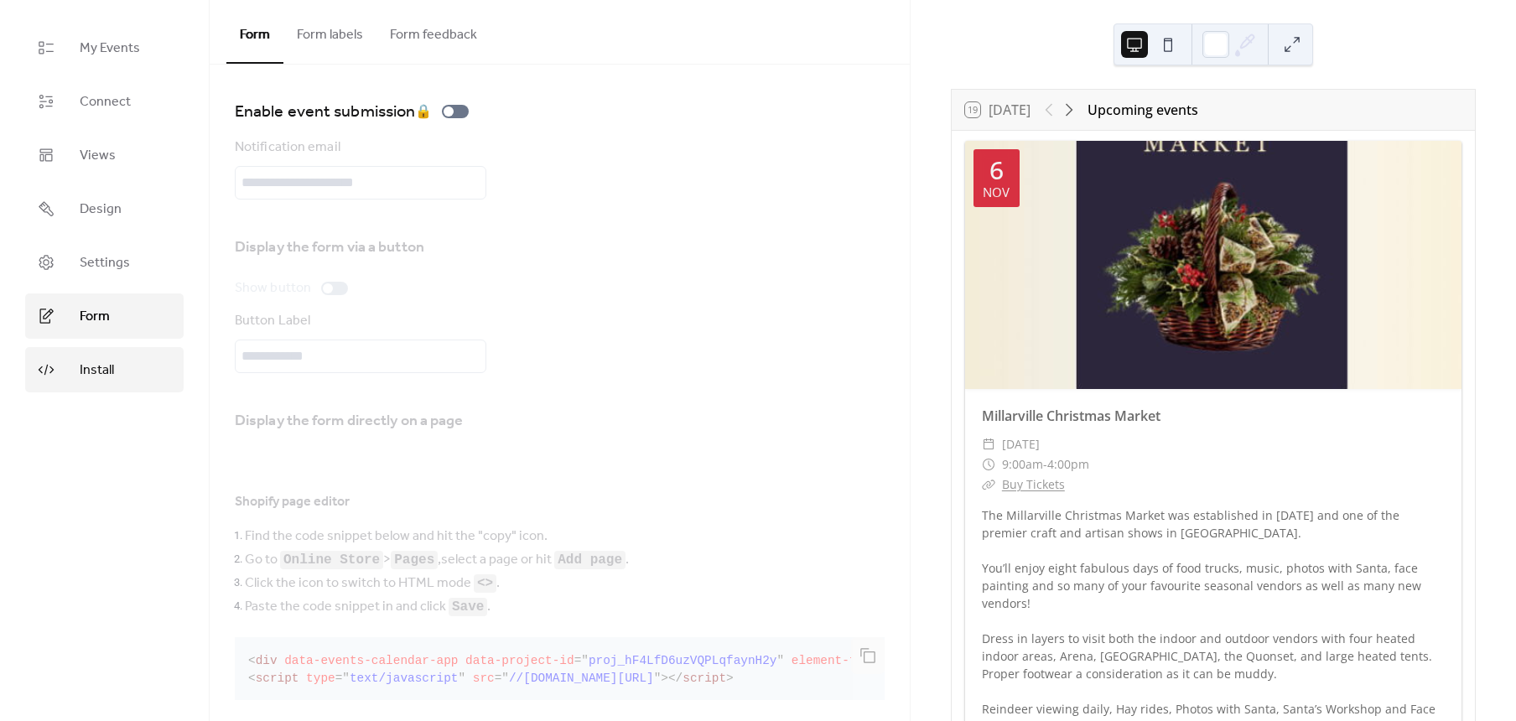
click at [96, 376] on span "Install" at bounding box center [97, 370] width 34 height 20
